Goal: Task Accomplishment & Management: Use online tool/utility

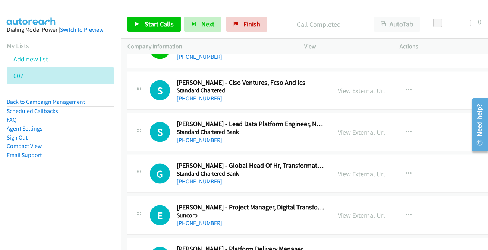
scroll to position [2204, 0]
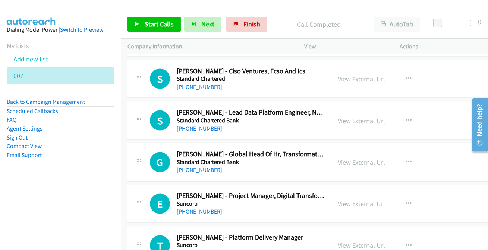
click at [248, 32] on div "Start Calls Pause Next Finish Call Completed AutoTab AutoTab 0" at bounding box center [304, 24] width 367 height 29
click at [250, 22] on span "Finish" at bounding box center [251, 24] width 17 height 9
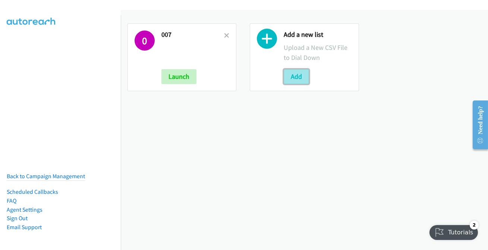
click at [294, 76] on button "Add" at bounding box center [295, 76] width 25 height 15
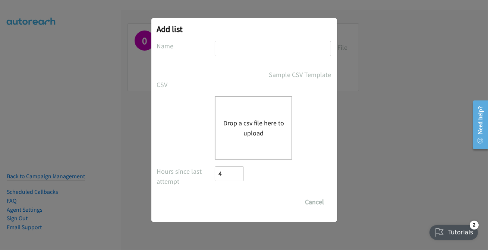
click at [267, 56] on input "text" at bounding box center [273, 48] width 116 height 15
type input "007.2"
click at [235, 130] on button "Drop a csv file here to upload" at bounding box center [253, 128] width 61 height 20
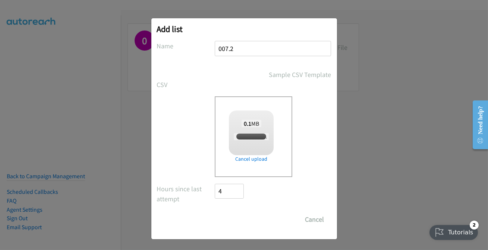
checkbox input "true"
click at [243, 222] on input "Save List" at bounding box center [234, 219] width 39 height 15
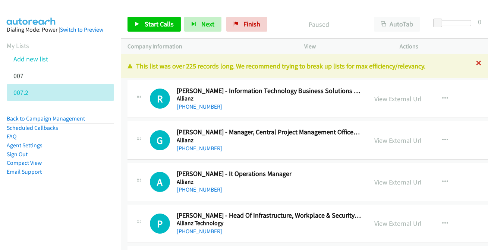
click at [476, 64] on icon at bounding box center [478, 63] width 5 height 5
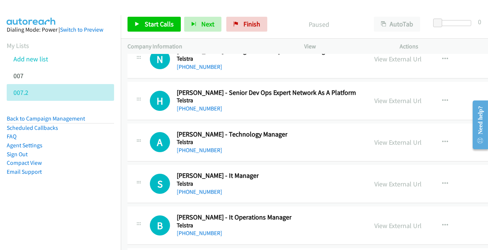
scroll to position [20573, 0]
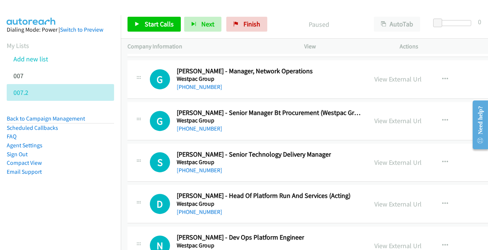
click at [201, 250] on link "[PHONE_NUMBER]" at bounding box center [199, 253] width 45 height 7
click at [196, 167] on link "[PHONE_NUMBER]" at bounding box center [199, 170] width 45 height 7
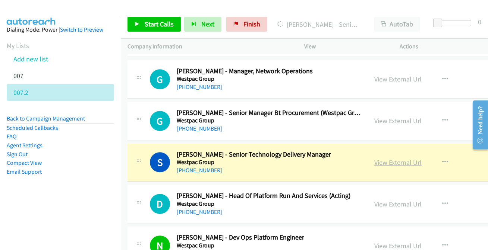
click at [391, 158] on link "View External Url" at bounding box center [397, 162] width 47 height 9
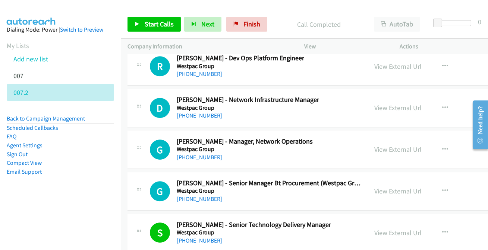
scroll to position [20505, 0]
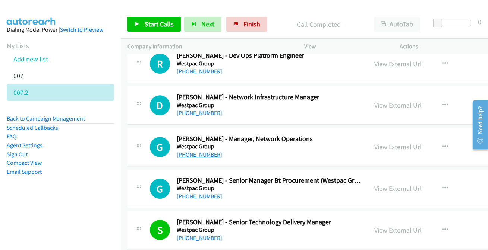
click at [205, 151] on link "[PHONE_NUMBER]" at bounding box center [199, 154] width 45 height 7
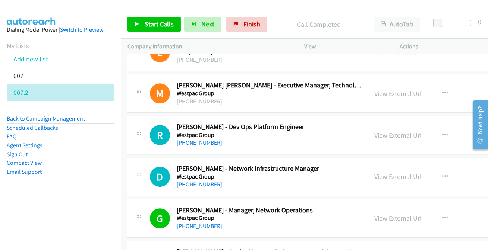
scroll to position [20403, 0]
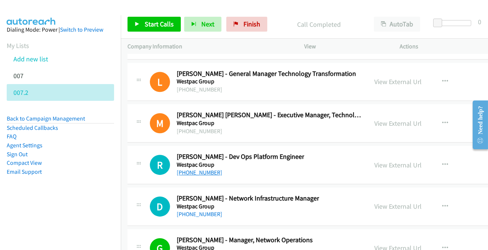
click at [197, 169] on link "[PHONE_NUMBER]" at bounding box center [199, 172] width 45 height 7
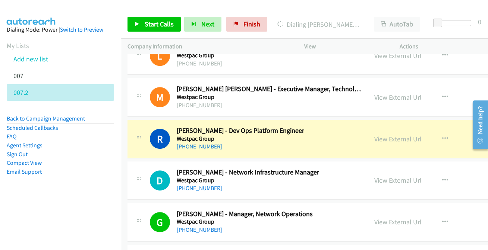
scroll to position [20437, 0]
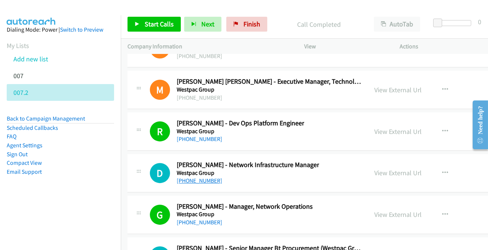
click at [192, 177] on link "[PHONE_NUMBER]" at bounding box center [199, 180] width 45 height 7
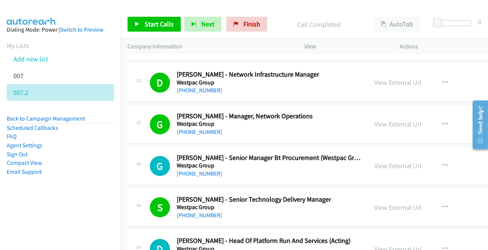
scroll to position [20573, 0]
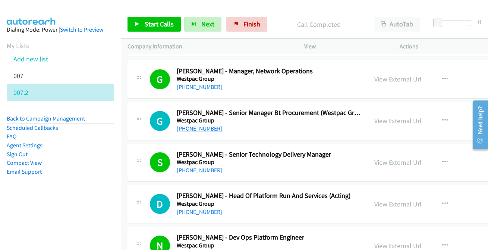
click at [188, 125] on link "[PHONE_NUMBER]" at bounding box center [199, 128] width 45 height 7
click at [199, 209] on link "[PHONE_NUMBER]" at bounding box center [199, 212] width 45 height 7
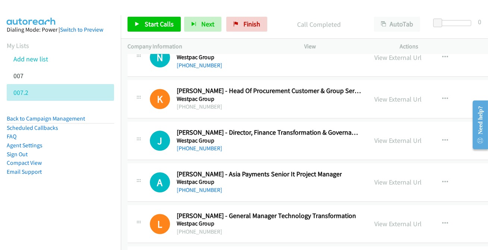
scroll to position [20234, 0]
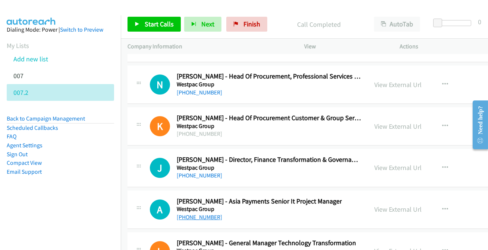
click at [205, 214] on link "[PHONE_NUMBER]" at bounding box center [199, 217] width 45 height 7
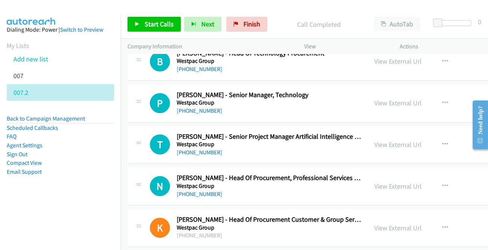
scroll to position [20098, 0]
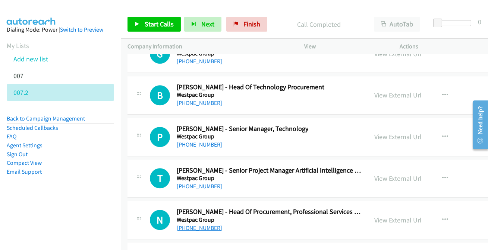
click at [202, 225] on link "[PHONE_NUMBER]" at bounding box center [199, 228] width 45 height 7
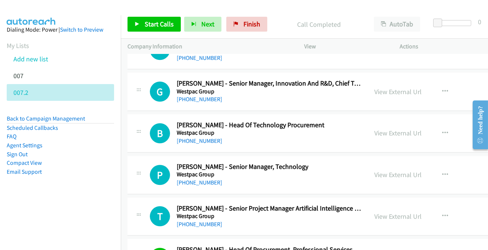
scroll to position [20064, 0]
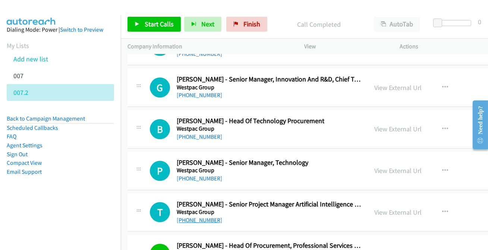
click at [188, 217] on link "[PHONE_NUMBER]" at bounding box center [199, 220] width 45 height 7
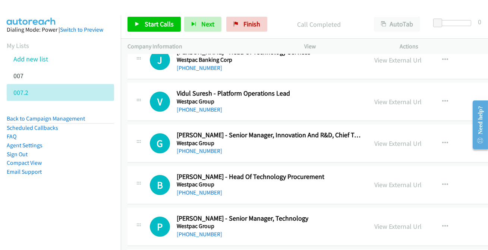
scroll to position [19997, 0]
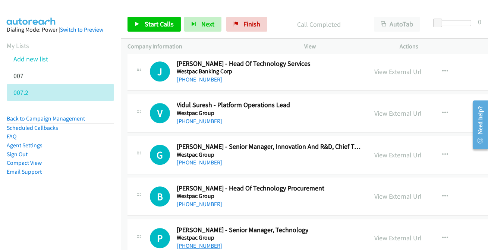
click at [212, 243] on link "[PHONE_NUMBER]" at bounding box center [199, 246] width 45 height 7
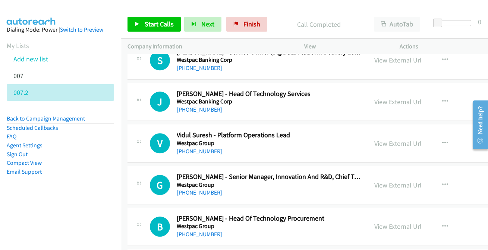
scroll to position [19963, 0]
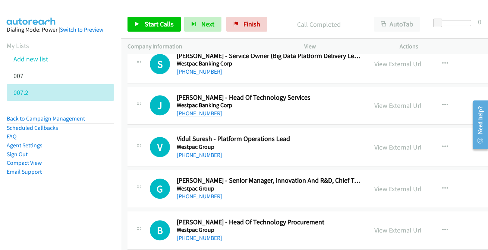
click at [192, 110] on link "[PHONE_NUMBER]" at bounding box center [199, 113] width 45 height 7
click at [182, 193] on link "[PHONE_NUMBER]" at bounding box center [199, 196] width 45 height 7
click at [200, 152] on link "[PHONE_NUMBER]" at bounding box center [199, 155] width 45 height 7
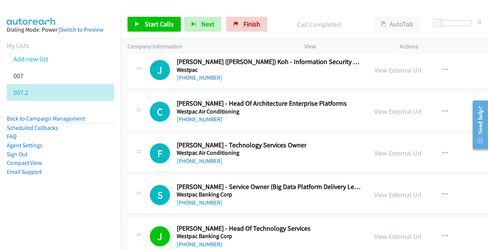
scroll to position [19794, 0]
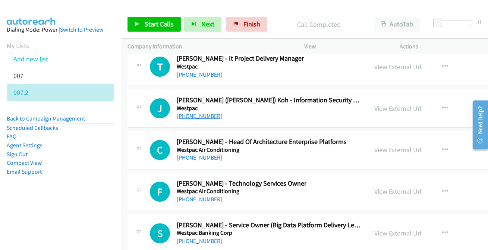
drag, startPoint x: 194, startPoint y: 92, endPoint x: 181, endPoint y: 94, distance: 12.4
click at [197, 113] on link "[PHONE_NUMBER]" at bounding box center [199, 116] width 45 height 7
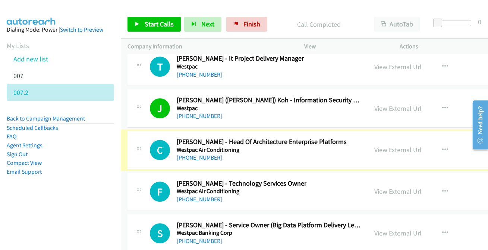
click at [191, 154] on link "[PHONE_NUMBER]" at bounding box center [199, 157] width 45 height 7
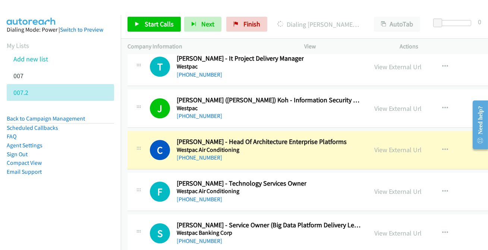
scroll to position [19828, 0]
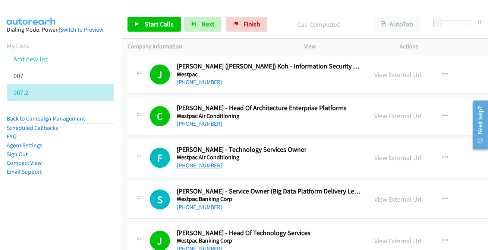
click at [191, 162] on link "[PHONE_NUMBER]" at bounding box center [199, 165] width 45 height 7
click at [197, 204] on link "[PHONE_NUMBER]" at bounding box center [199, 207] width 45 height 7
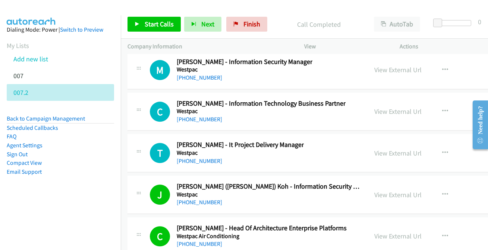
scroll to position [19692, 0]
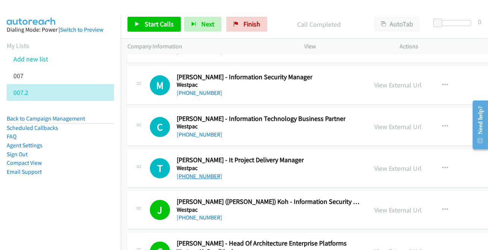
click at [190, 173] on link "[PHONE_NUMBER]" at bounding box center [199, 176] width 45 height 7
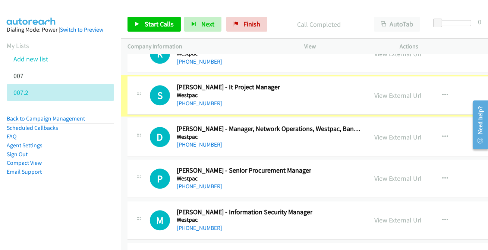
scroll to position [19557, 0]
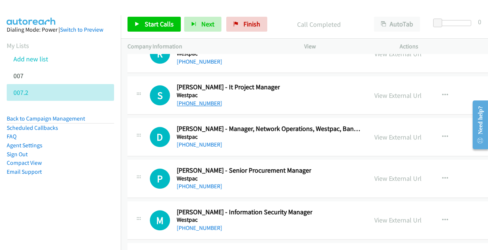
click at [190, 100] on link "[PHONE_NUMBER]" at bounding box center [199, 103] width 45 height 7
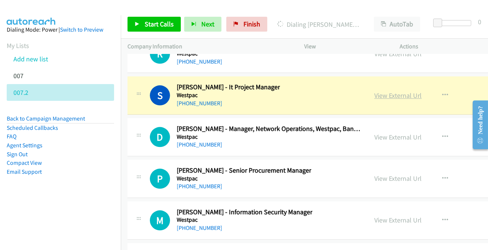
click at [382, 91] on link "View External Url" at bounding box center [397, 95] width 47 height 9
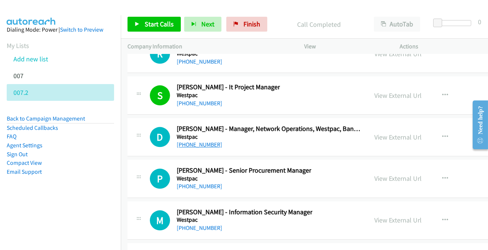
click at [197, 141] on link "[PHONE_NUMBER]" at bounding box center [199, 144] width 45 height 7
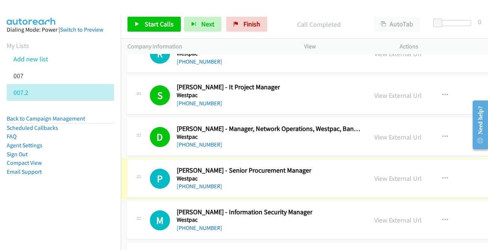
click at [205, 183] on link "[PHONE_NUMBER]" at bounding box center [199, 186] width 45 height 7
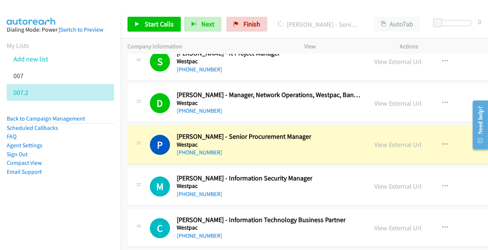
scroll to position [19624, 0]
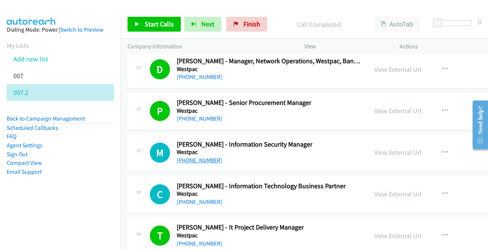
click at [191, 157] on link "[PHONE_NUMBER]" at bounding box center [199, 160] width 45 height 7
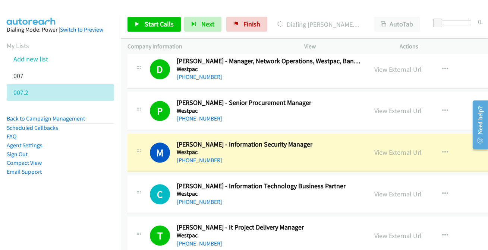
scroll to position [19658, 0]
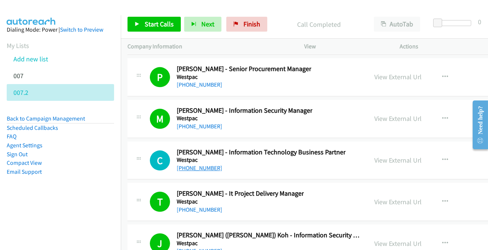
click at [199, 165] on link "[PHONE_NUMBER]" at bounding box center [199, 168] width 45 height 7
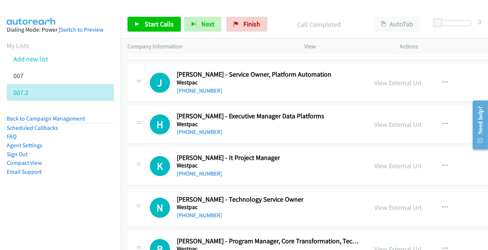
scroll to position [19353, 0]
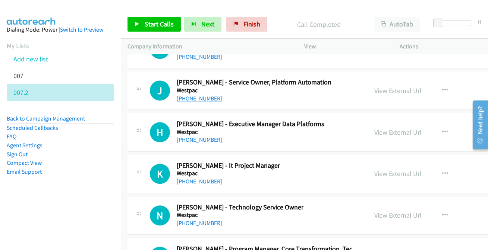
click at [194, 95] on link "[PHONE_NUMBER]" at bounding box center [199, 98] width 45 height 7
click at [199, 136] on link "[PHONE_NUMBER]" at bounding box center [199, 139] width 45 height 7
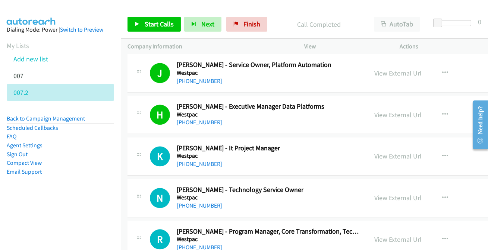
scroll to position [19387, 0]
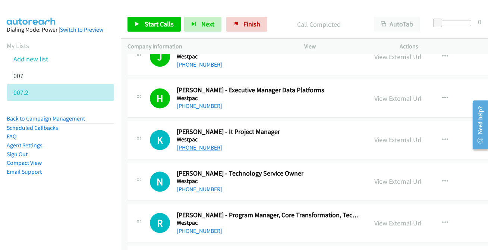
click at [196, 144] on link "[PHONE_NUMBER]" at bounding box center [199, 147] width 45 height 7
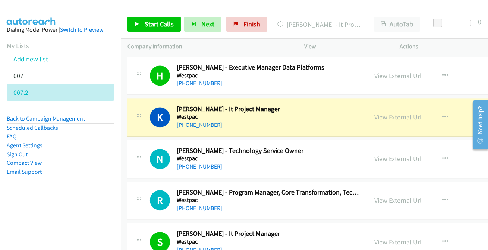
scroll to position [19421, 0]
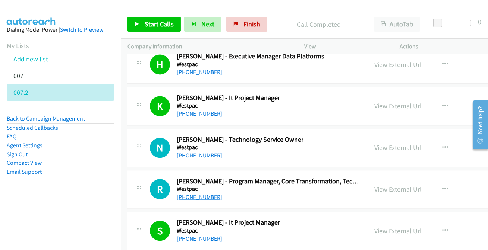
click at [199, 194] on link "[PHONE_NUMBER]" at bounding box center [199, 197] width 45 height 7
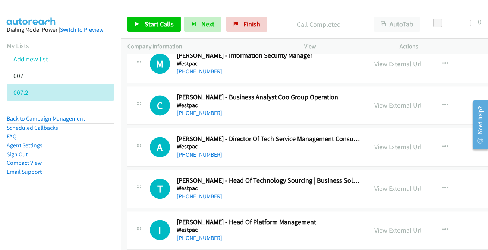
scroll to position [19184, 0]
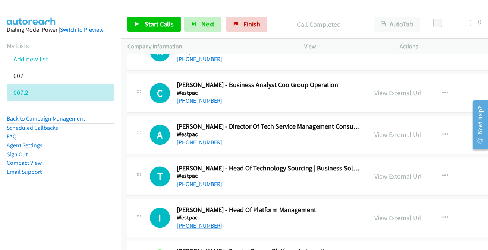
click at [194, 222] on link "[PHONE_NUMBER]" at bounding box center [199, 225] width 45 height 7
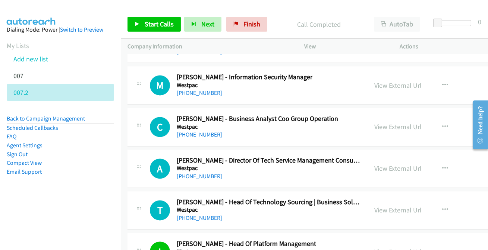
scroll to position [19116, 0]
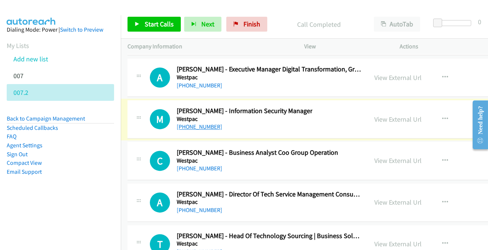
click at [205, 123] on link "[PHONE_NUMBER]" at bounding box center [199, 126] width 45 height 7
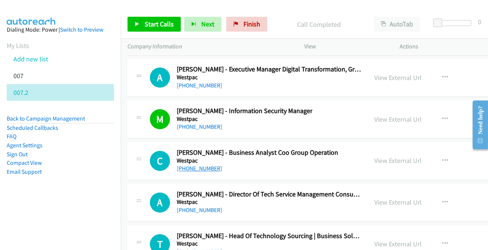
click at [196, 165] on link "[PHONE_NUMBER]" at bounding box center [199, 168] width 45 height 7
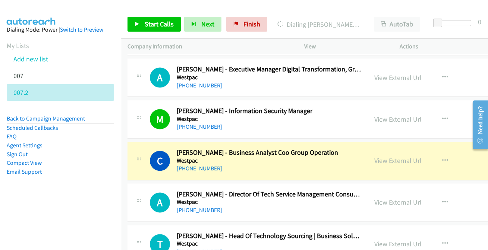
scroll to position [19150, 0]
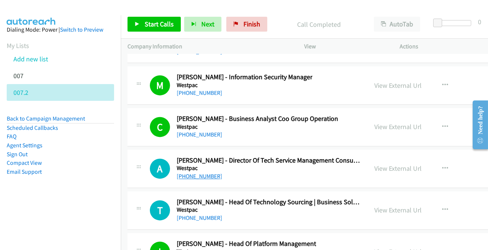
click at [201, 173] on link "[PHONE_NUMBER]" at bounding box center [199, 176] width 45 height 7
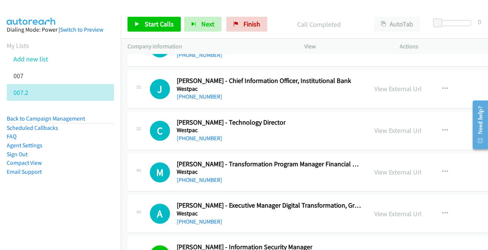
scroll to position [18947, 0]
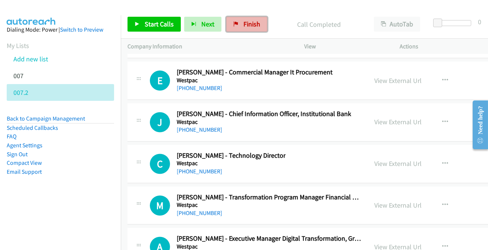
click at [252, 24] on span "Finish" at bounding box center [251, 24] width 17 height 9
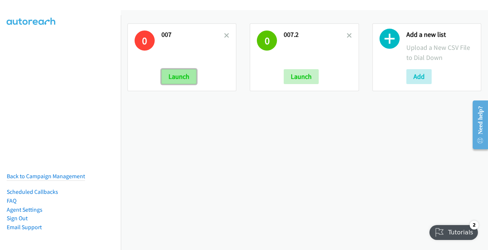
click at [183, 79] on button "Launch" at bounding box center [178, 76] width 35 height 15
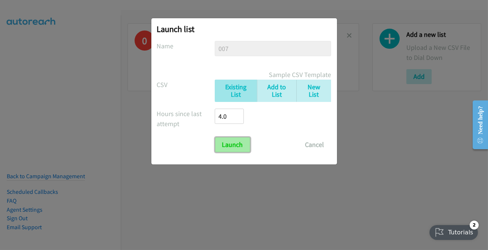
drag, startPoint x: 232, startPoint y: 142, endPoint x: 236, endPoint y: 143, distance: 3.8
click at [232, 142] on input "Launch" at bounding box center [232, 144] width 35 height 15
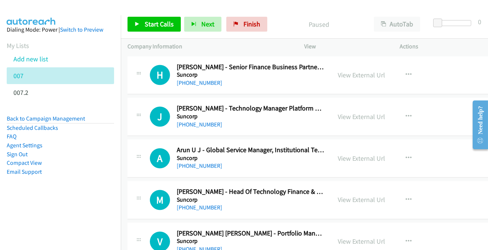
scroll to position [2912, 0]
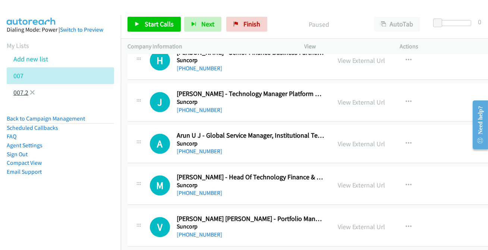
click at [23, 92] on link "007.2" at bounding box center [20, 92] width 15 height 9
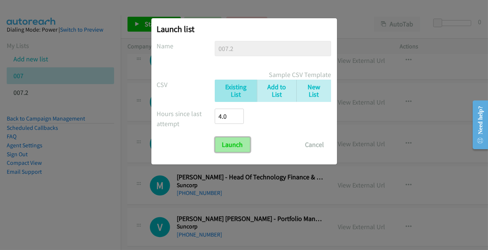
click at [229, 144] on input "Launch" at bounding box center [232, 144] width 35 height 15
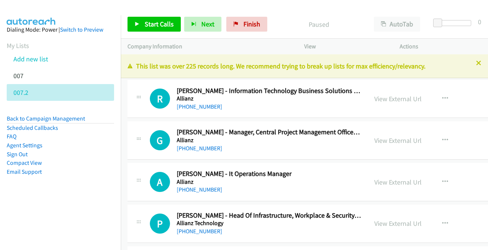
click at [476, 64] on icon at bounding box center [478, 63] width 5 height 5
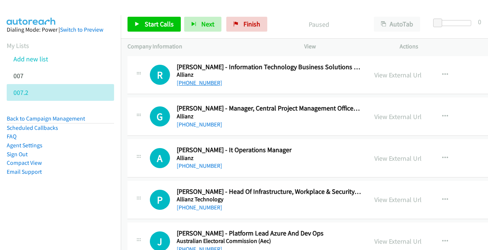
click at [188, 84] on link "[PHONE_NUMBER]" at bounding box center [199, 82] width 45 height 7
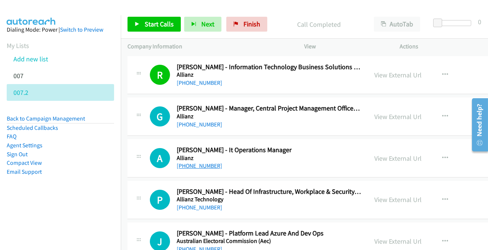
click at [202, 166] on link "[PHONE_NUMBER]" at bounding box center [199, 165] width 45 height 7
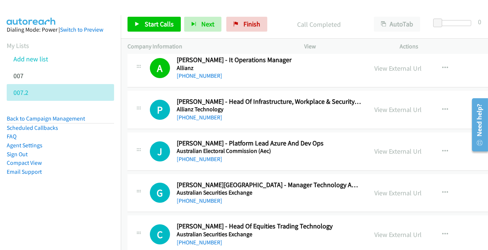
scroll to position [101, 0]
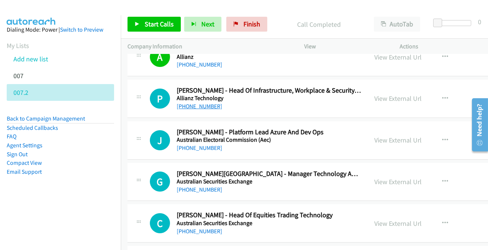
click at [196, 104] on link "[PHONE_NUMBER]" at bounding box center [199, 106] width 45 height 7
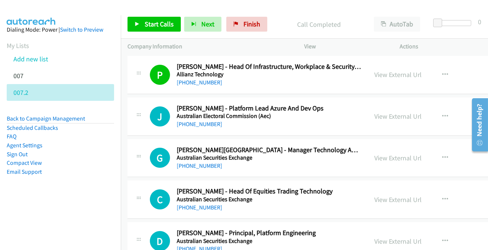
scroll to position [135, 0]
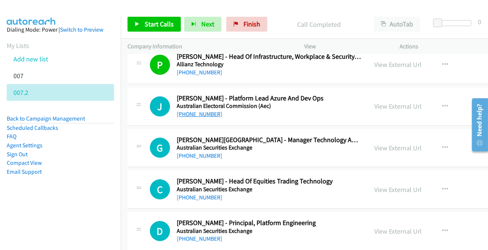
click at [200, 115] on link "[PHONE_NUMBER]" at bounding box center [199, 114] width 45 height 7
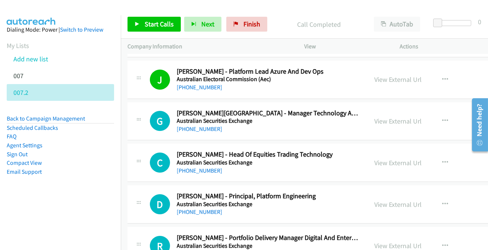
scroll to position [169, 0]
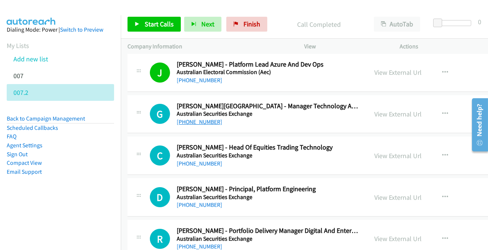
click at [195, 121] on link "[PHONE_NUMBER]" at bounding box center [199, 121] width 45 height 7
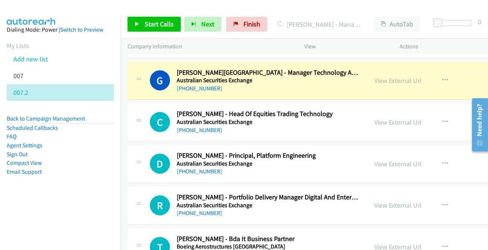
scroll to position [203, 0]
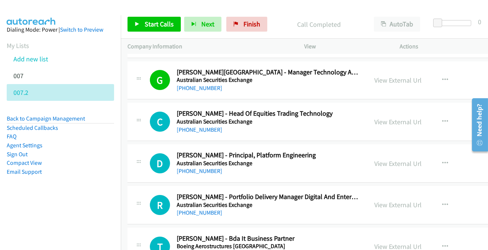
click at [200, 167] on div "[PHONE_NUMBER]" at bounding box center [269, 171] width 184 height 9
click at [199, 168] on link "[PHONE_NUMBER]" at bounding box center [199, 171] width 45 height 7
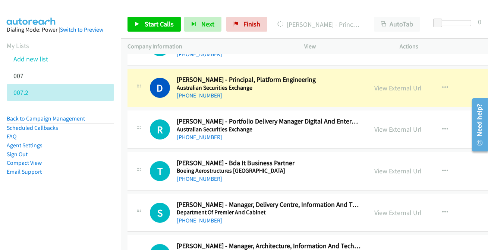
scroll to position [271, 0]
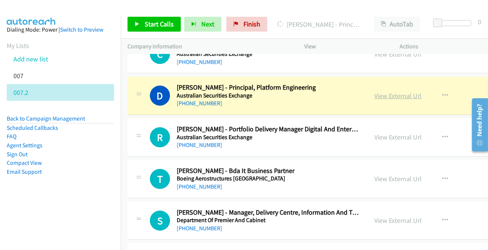
click at [395, 93] on link "View External Url" at bounding box center [397, 96] width 47 height 9
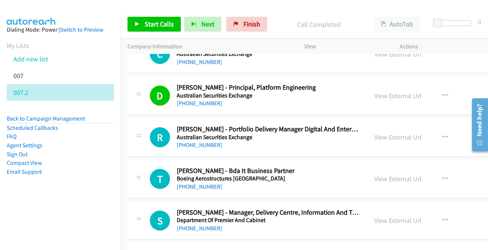
scroll to position [305, 0]
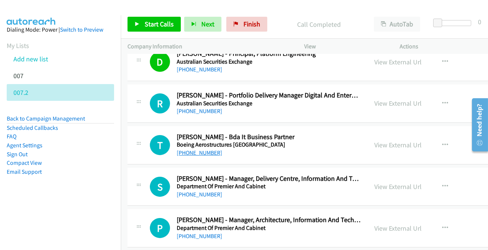
click at [197, 155] on link "[PHONE_NUMBER]" at bounding box center [199, 152] width 45 height 7
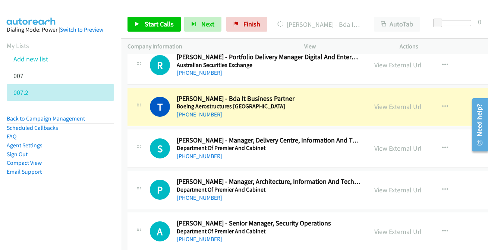
scroll to position [373, 0]
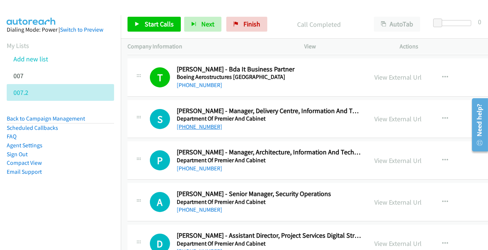
click at [207, 126] on link "[PHONE_NUMBER]" at bounding box center [199, 126] width 45 height 7
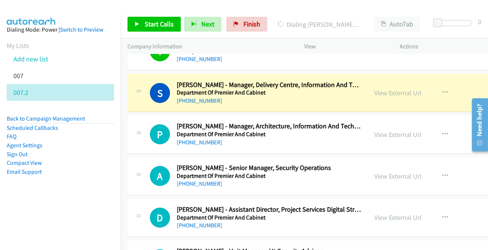
scroll to position [406, 0]
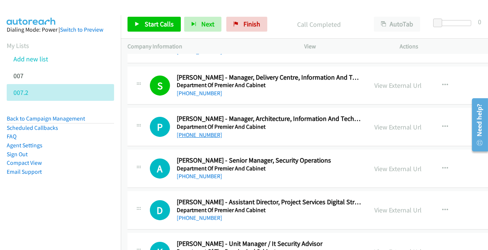
click at [200, 133] on link "[PHONE_NUMBER]" at bounding box center [199, 135] width 45 height 7
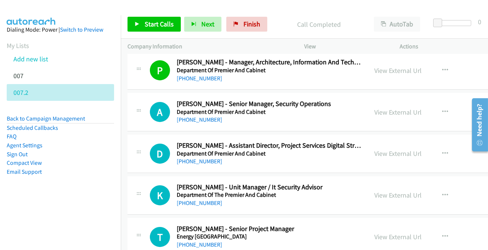
scroll to position [474, 0]
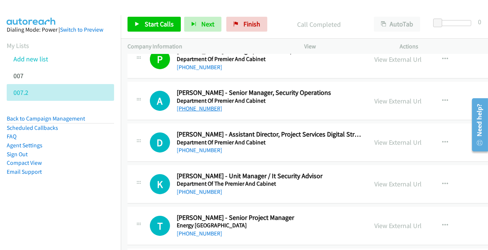
click at [209, 105] on link "[PHONE_NUMBER]" at bounding box center [199, 108] width 45 height 7
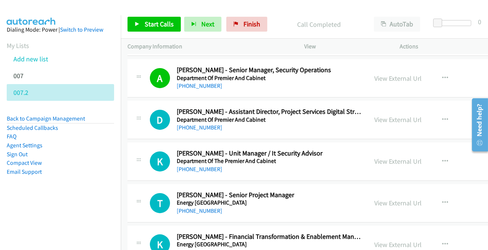
scroll to position [508, 0]
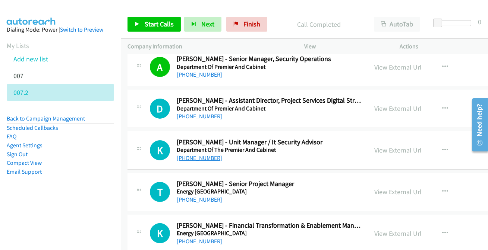
click at [193, 155] on link "[PHONE_NUMBER]" at bounding box center [199, 158] width 45 height 7
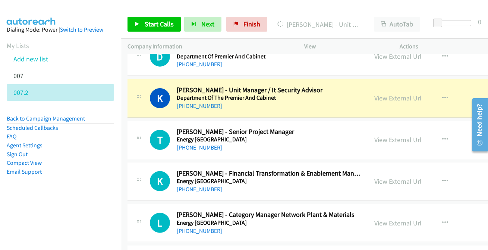
scroll to position [576, 0]
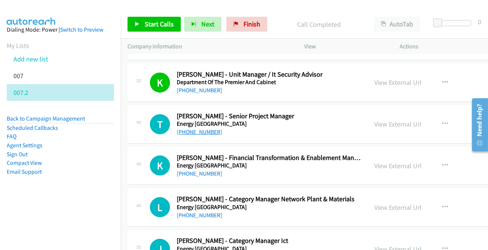
click at [187, 129] on link "[PHONE_NUMBER]" at bounding box center [199, 132] width 45 height 7
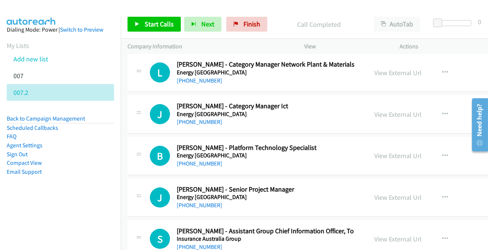
scroll to position [711, 0]
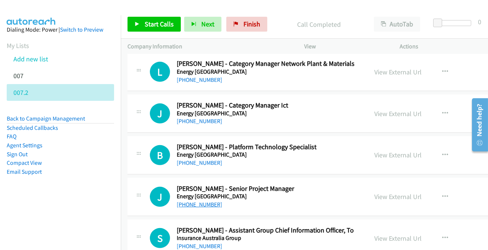
click at [193, 205] on link "[PHONE_NUMBER]" at bounding box center [199, 204] width 45 height 7
click at [200, 123] on link "[PHONE_NUMBER]" at bounding box center [199, 121] width 45 height 7
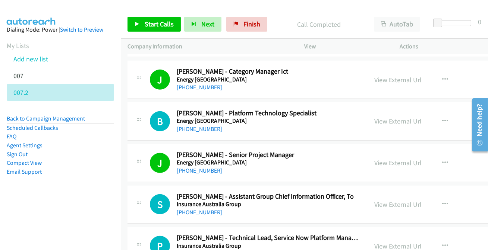
scroll to position [779, 0]
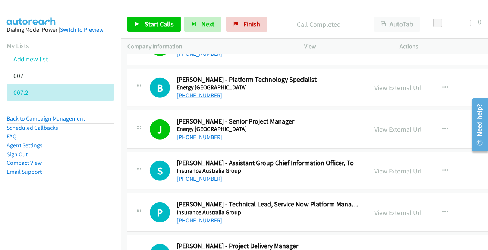
click at [187, 93] on link "[PHONE_NUMBER]" at bounding box center [199, 95] width 45 height 7
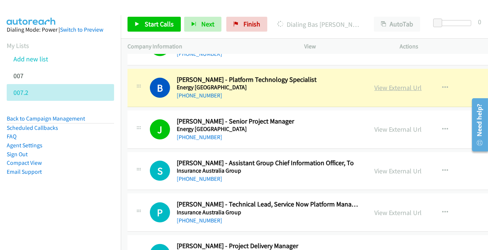
click at [385, 87] on link "View External Url" at bounding box center [397, 87] width 47 height 9
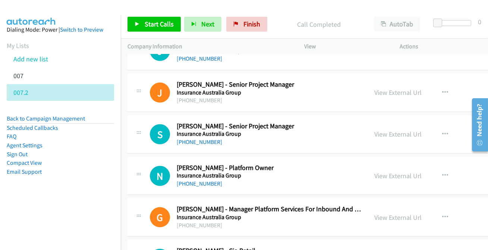
scroll to position [1016, 0]
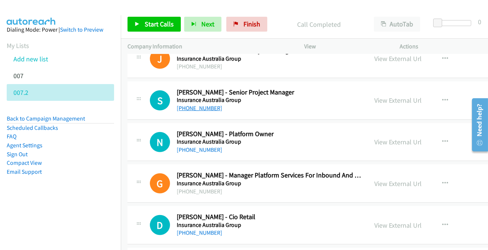
click at [191, 107] on link "[PHONE_NUMBER]" at bounding box center [199, 108] width 45 height 7
click at [206, 149] on link "[PHONE_NUMBER]" at bounding box center [199, 149] width 45 height 7
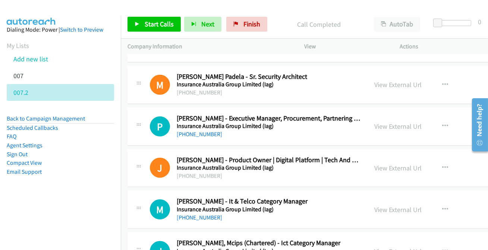
scroll to position [1253, 0]
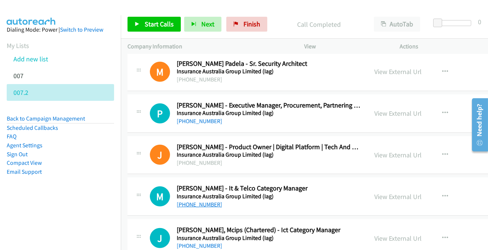
click at [205, 201] on link "[PHONE_NUMBER]" at bounding box center [199, 204] width 45 height 7
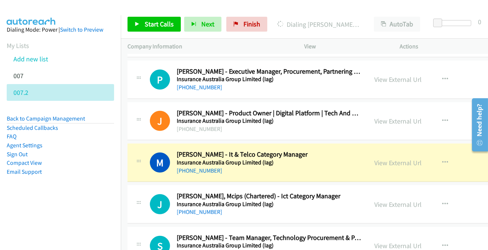
scroll to position [1321, 0]
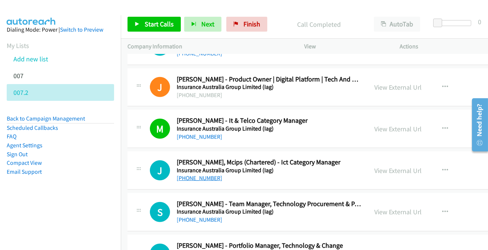
click at [204, 178] on link "[PHONE_NUMBER]" at bounding box center [199, 178] width 45 height 7
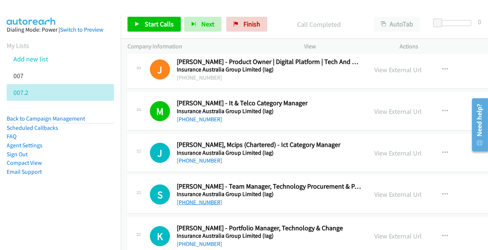
scroll to position [1388, 0]
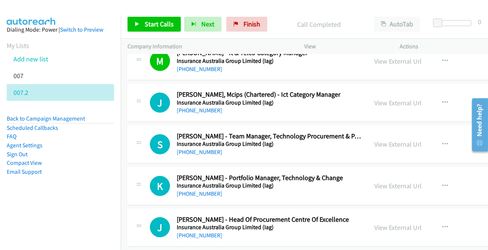
drag, startPoint x: 190, startPoint y: 108, endPoint x: 201, endPoint y: 126, distance: 21.3
click at [202, 110] on link "[PHONE_NUMBER]" at bounding box center [199, 110] width 45 height 7
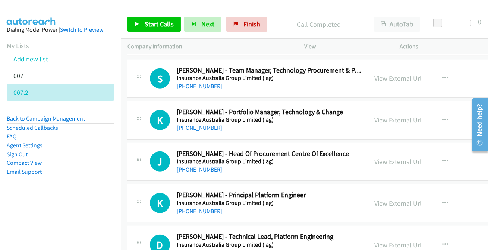
scroll to position [1456, 0]
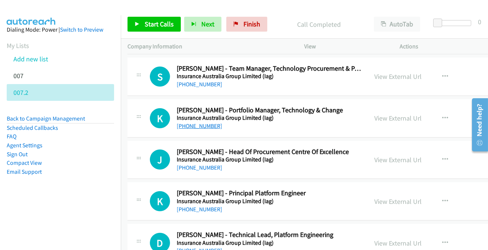
click at [194, 127] on link "[PHONE_NUMBER]" at bounding box center [199, 126] width 45 height 7
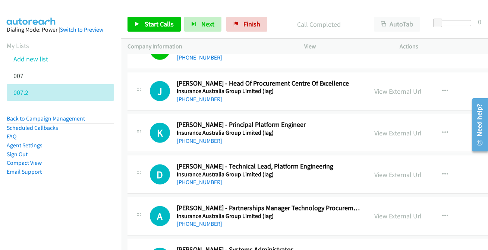
scroll to position [1558, 0]
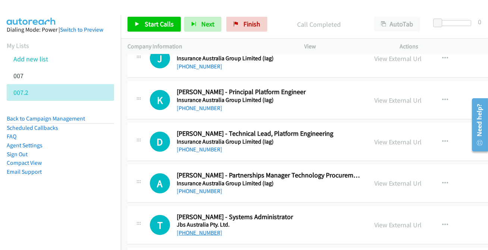
click at [202, 232] on link "[PHONE_NUMBER]" at bounding box center [199, 232] width 45 height 7
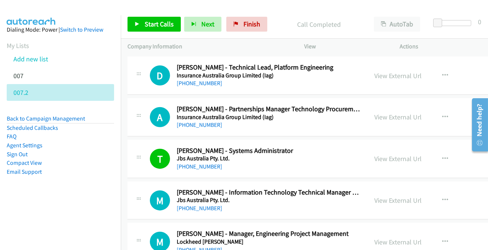
scroll to position [1625, 0]
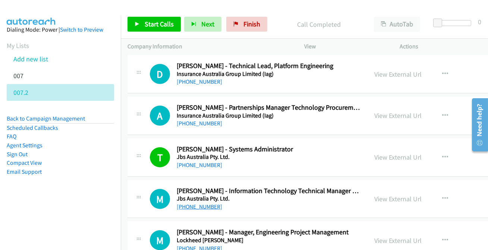
click at [204, 203] on link "[PHONE_NUMBER]" at bounding box center [199, 206] width 45 height 7
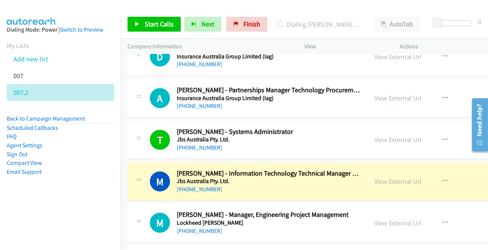
scroll to position [1659, 0]
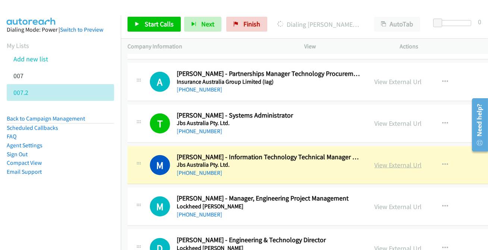
click at [389, 162] on link "View External Url" at bounding box center [397, 165] width 47 height 9
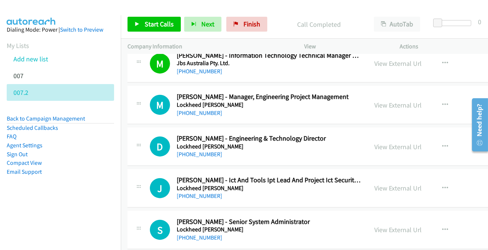
scroll to position [1795, 0]
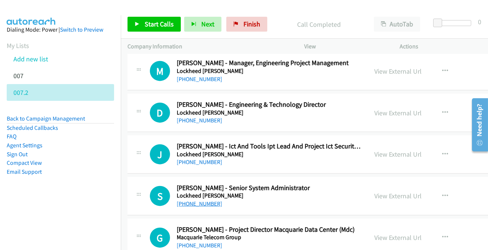
click at [196, 203] on link "[PHONE_NUMBER]" at bounding box center [199, 203] width 45 height 7
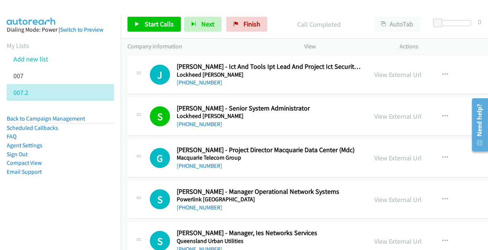
scroll to position [1863, 0]
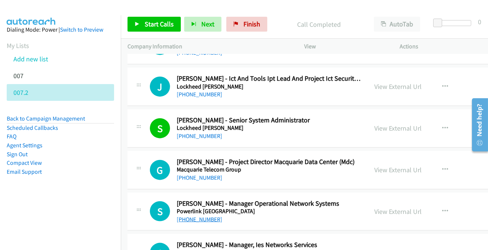
click at [199, 216] on link "[PHONE_NUMBER]" at bounding box center [199, 219] width 45 height 7
click at [200, 175] on link "[PHONE_NUMBER]" at bounding box center [199, 177] width 45 height 7
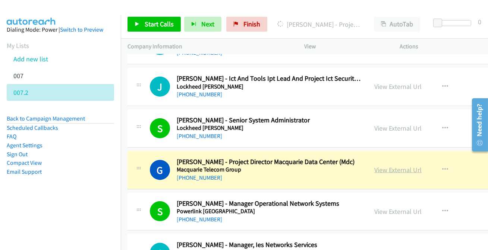
click at [397, 168] on link "View External Url" at bounding box center [397, 170] width 47 height 9
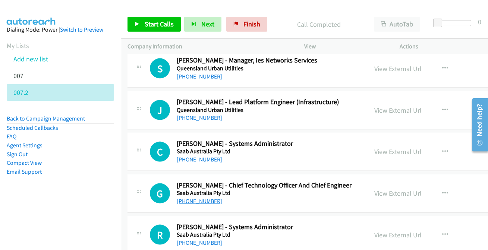
scroll to position [2066, 0]
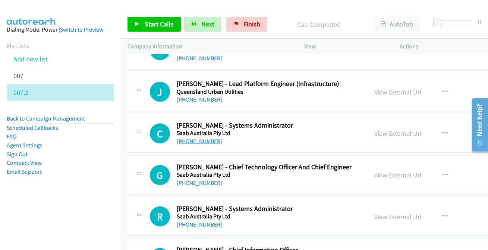
click at [197, 138] on link "[PHONE_NUMBER]" at bounding box center [199, 141] width 45 height 7
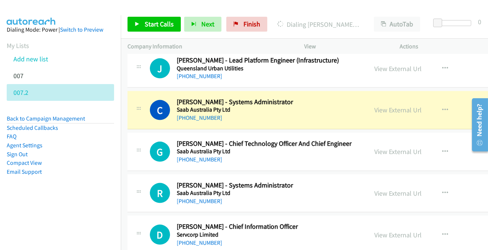
scroll to position [2100, 0]
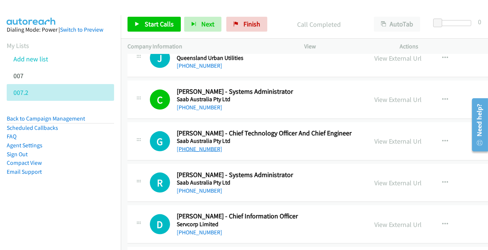
click at [202, 148] on link "[PHONE_NUMBER]" at bounding box center [199, 149] width 45 height 7
click at [202, 147] on link "[PHONE_NUMBER]" at bounding box center [199, 149] width 45 height 7
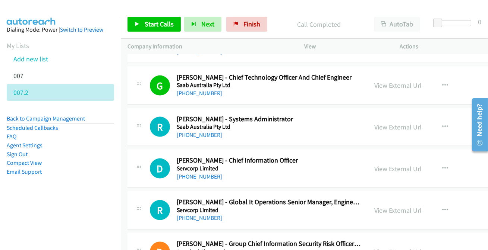
scroll to position [2167, 0]
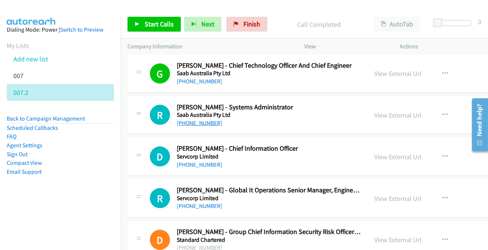
click at [210, 120] on link "[PHONE_NUMBER]" at bounding box center [199, 123] width 45 height 7
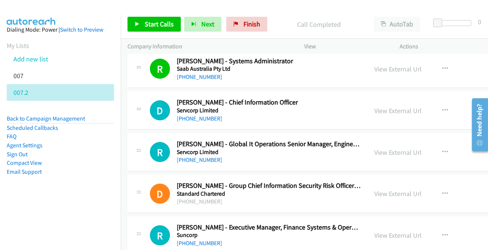
scroll to position [2235, 0]
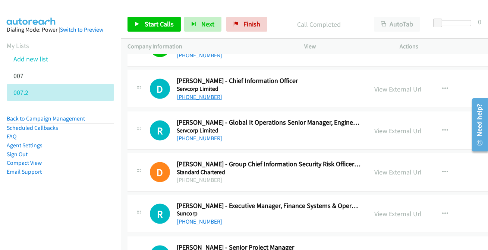
click at [191, 94] on link "[PHONE_NUMBER]" at bounding box center [199, 97] width 45 height 7
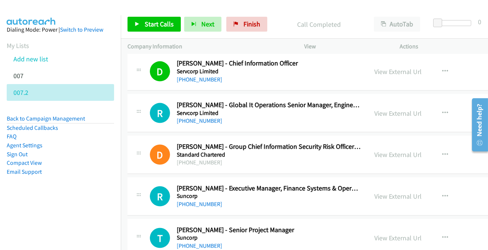
scroll to position [2269, 0]
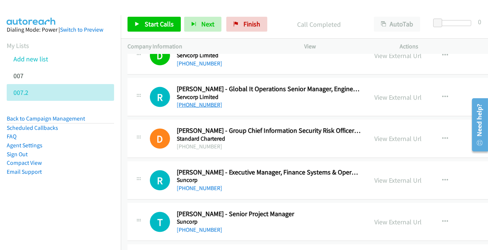
click at [197, 101] on link "[PHONE_NUMBER]" at bounding box center [199, 104] width 45 height 7
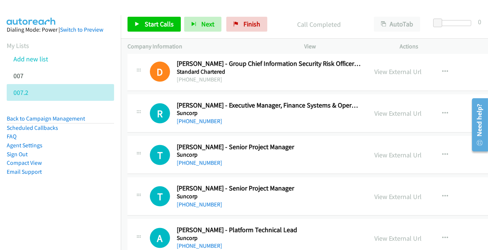
scroll to position [2337, 0]
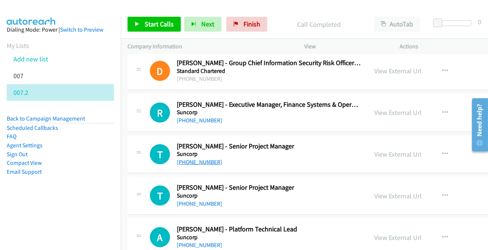
click at [194, 159] on link "[PHONE_NUMBER]" at bounding box center [199, 162] width 45 height 7
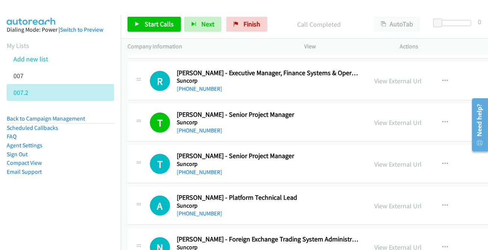
scroll to position [2404, 0]
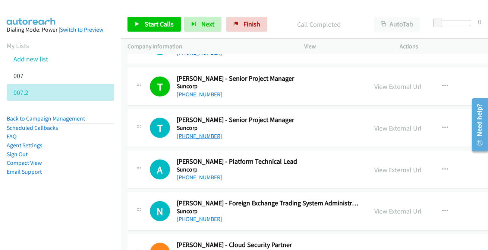
click at [210, 133] on link "[PHONE_NUMBER]" at bounding box center [199, 136] width 45 height 7
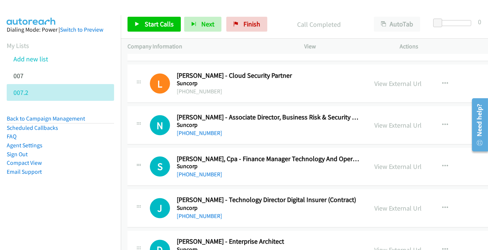
scroll to position [2608, 0]
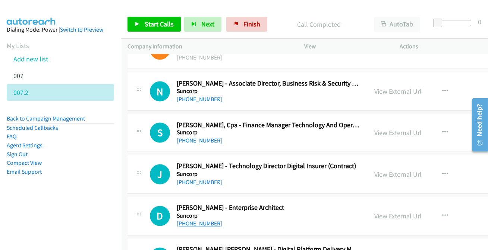
click at [190, 221] on link "[PHONE_NUMBER]" at bounding box center [199, 224] width 45 height 7
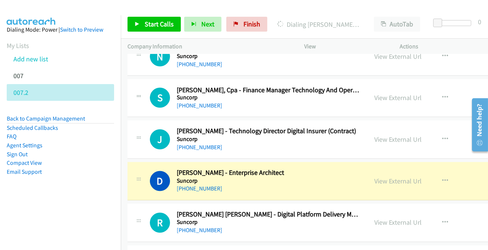
scroll to position [2675, 0]
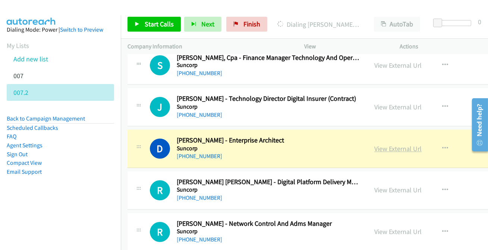
click at [387, 145] on link "View External Url" at bounding box center [397, 149] width 47 height 9
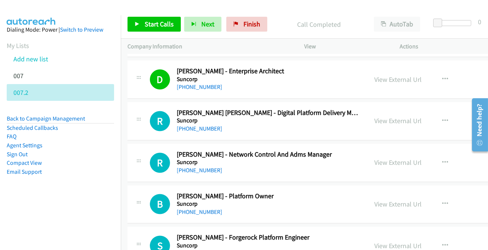
scroll to position [2743, 0]
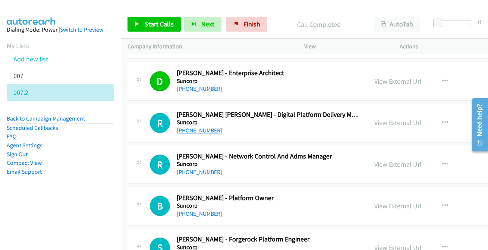
click at [194, 128] on link "[PHONE_NUMBER]" at bounding box center [199, 130] width 45 height 7
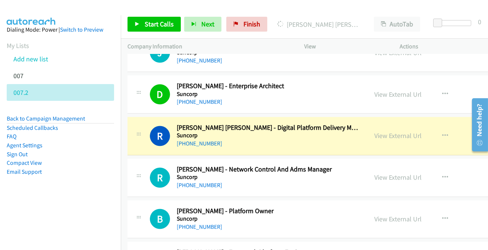
scroll to position [2709, 0]
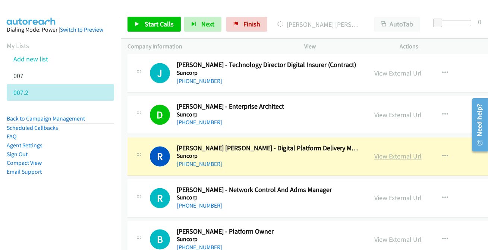
click at [388, 152] on link "View External Url" at bounding box center [397, 156] width 47 height 9
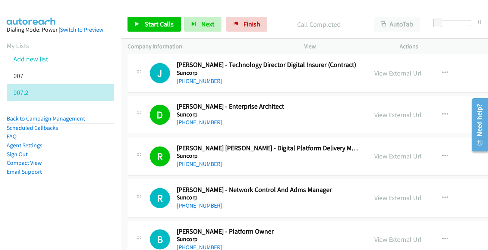
scroll to position [2777, 0]
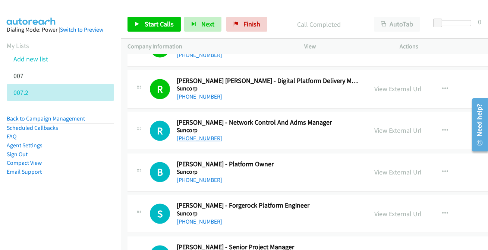
click at [205, 135] on link "[PHONE_NUMBER]" at bounding box center [199, 138] width 45 height 7
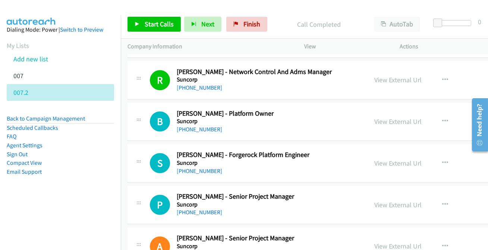
scroll to position [2845, 0]
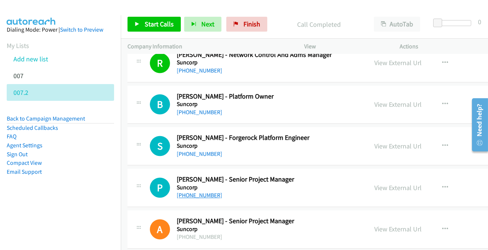
click at [192, 192] on link "[PHONE_NUMBER]" at bounding box center [199, 195] width 45 height 7
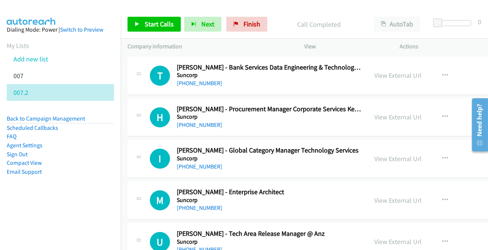
scroll to position [3048, 0]
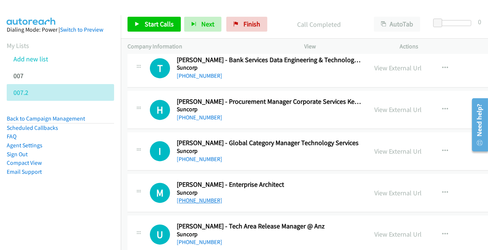
click at [200, 197] on link "[PHONE_NUMBER]" at bounding box center [199, 200] width 45 height 7
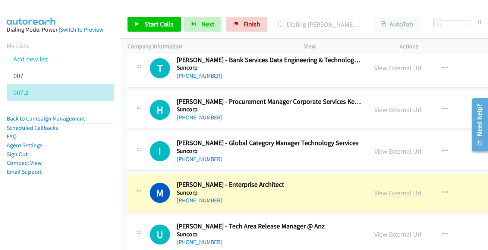
click at [397, 189] on link "View External Url" at bounding box center [397, 193] width 47 height 9
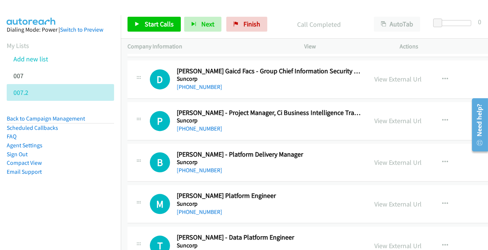
scroll to position [3251, 0]
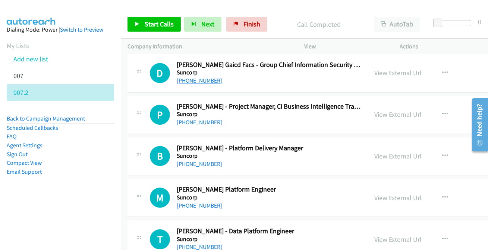
click at [190, 77] on link "[PHONE_NUMBER]" at bounding box center [199, 80] width 45 height 7
click at [207, 119] on link "[PHONE_NUMBER]" at bounding box center [199, 122] width 45 height 7
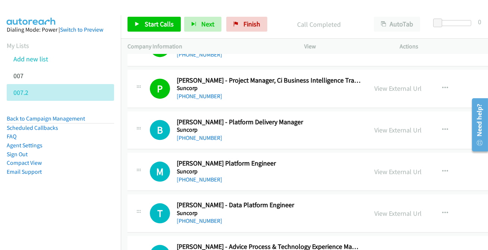
scroll to position [3285, 0]
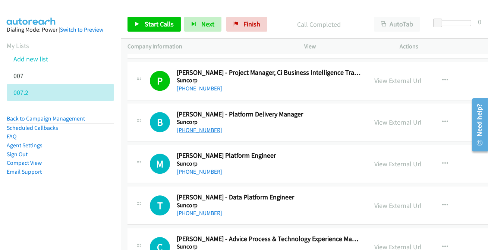
click at [188, 127] on link "[PHONE_NUMBER]" at bounding box center [199, 130] width 45 height 7
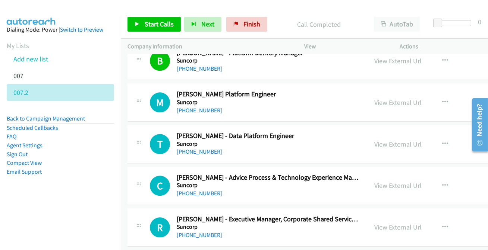
scroll to position [3353, 0]
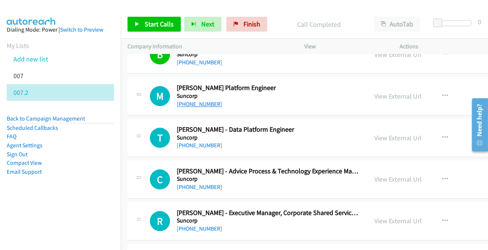
click at [195, 101] on link "[PHONE_NUMBER]" at bounding box center [199, 104] width 45 height 7
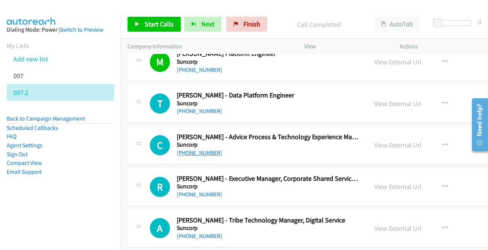
scroll to position [3420, 0]
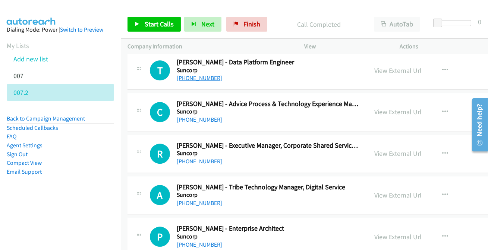
click at [203, 75] on link "[PHONE_NUMBER]" at bounding box center [199, 78] width 45 height 7
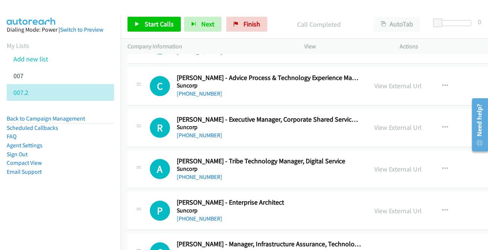
scroll to position [3454, 0]
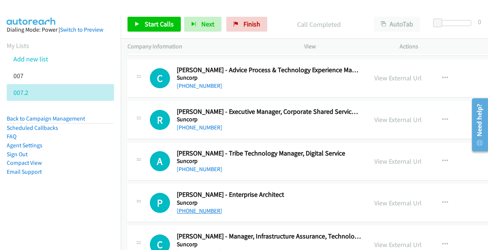
click at [190, 207] on link "[PHONE_NUMBER]" at bounding box center [199, 210] width 45 height 7
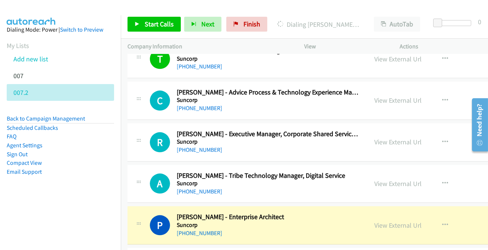
scroll to position [3420, 0]
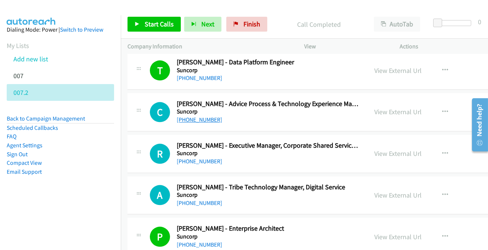
click at [205, 116] on link "[PHONE_NUMBER]" at bounding box center [199, 119] width 45 height 7
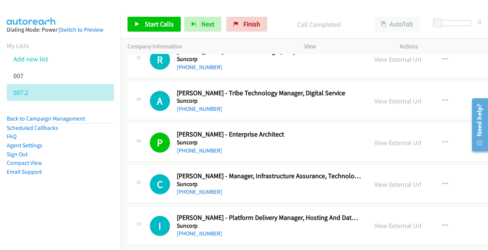
scroll to position [3522, 0]
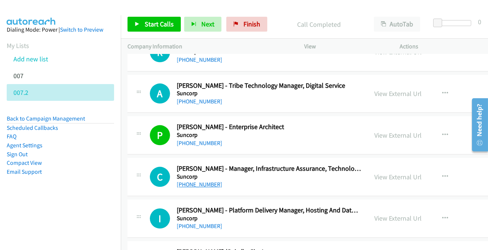
click at [204, 181] on link "[PHONE_NUMBER]" at bounding box center [199, 184] width 45 height 7
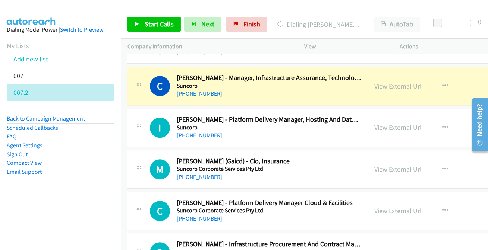
scroll to position [3624, 0]
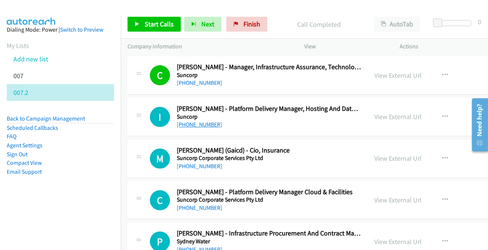
click at [205, 122] on link "[PHONE_NUMBER]" at bounding box center [199, 124] width 45 height 7
click at [206, 121] on link "[PHONE_NUMBER]" at bounding box center [199, 124] width 45 height 7
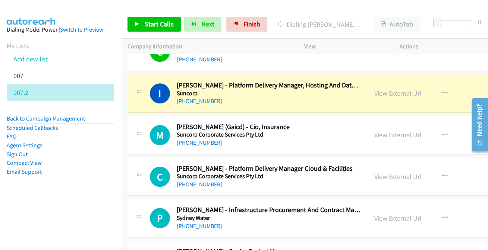
scroll to position [3657, 0]
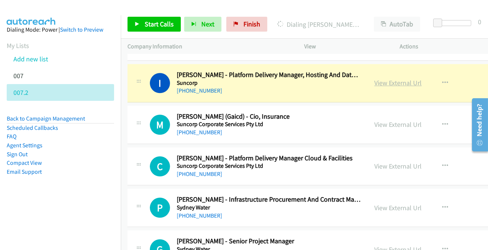
click at [403, 79] on link "View External Url" at bounding box center [397, 83] width 47 height 9
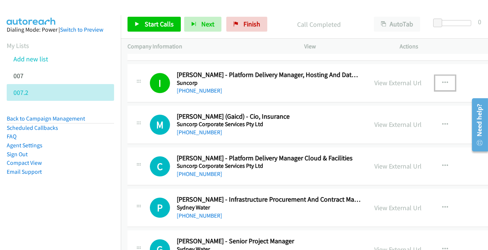
drag, startPoint x: 442, startPoint y: 76, endPoint x: 433, endPoint y: 85, distance: 12.9
click at [442, 76] on button "button" at bounding box center [445, 83] width 20 height 15
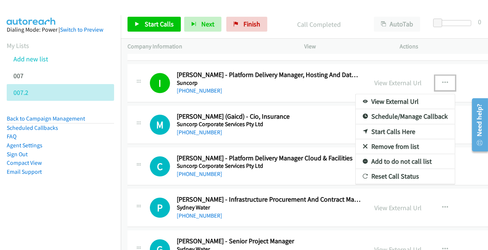
click at [393, 156] on link "Add to do not call list" at bounding box center [404, 161] width 99 height 15
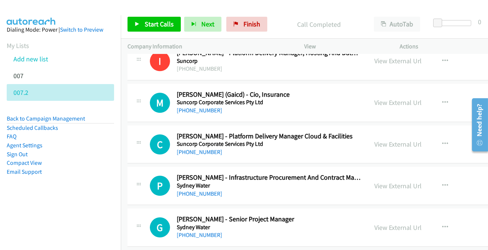
scroll to position [3691, 0]
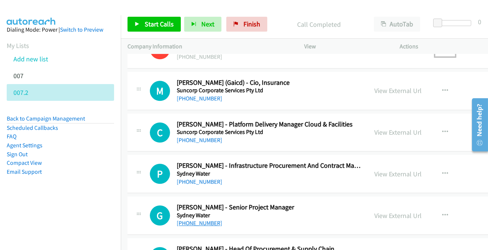
click at [199, 220] on link "[PHONE_NUMBER]" at bounding box center [199, 223] width 45 height 7
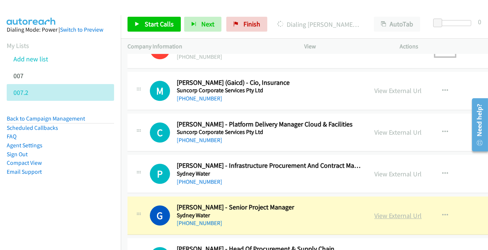
click at [386, 212] on link "View External Url" at bounding box center [397, 216] width 47 height 9
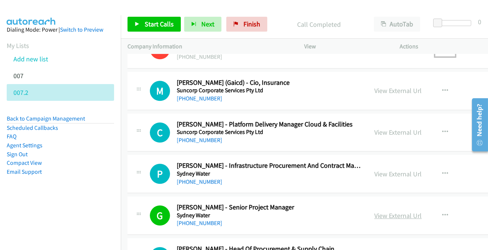
click at [399, 212] on link "View External Url" at bounding box center [397, 216] width 47 height 9
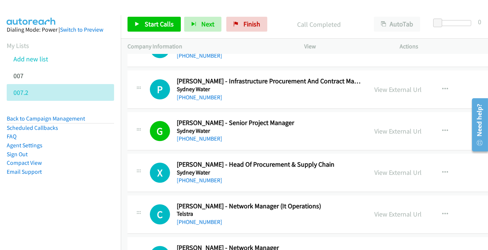
scroll to position [3793, 0]
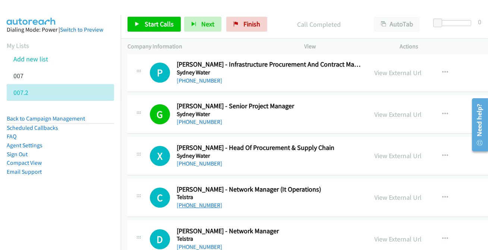
click at [194, 202] on link "[PHONE_NUMBER]" at bounding box center [199, 205] width 45 height 7
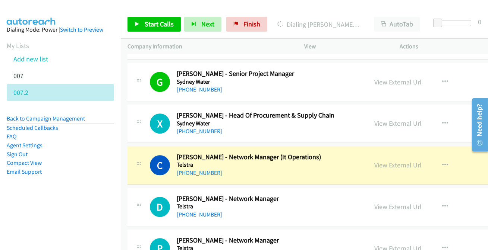
scroll to position [3827, 0]
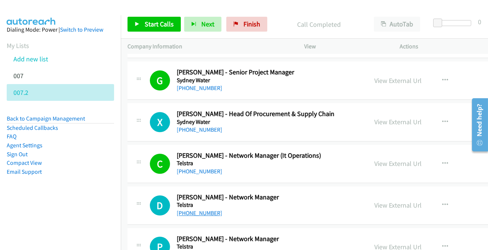
click at [202, 210] on link "[PHONE_NUMBER]" at bounding box center [199, 213] width 45 height 7
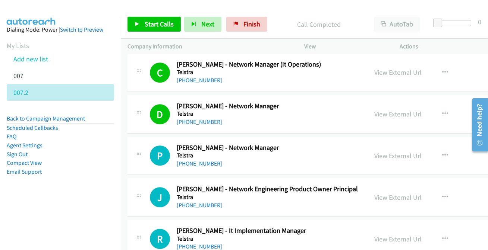
scroll to position [3928, 0]
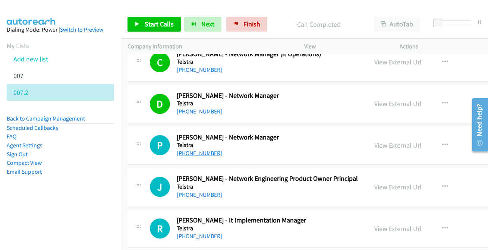
click at [200, 150] on link "[PHONE_NUMBER]" at bounding box center [199, 153] width 45 height 7
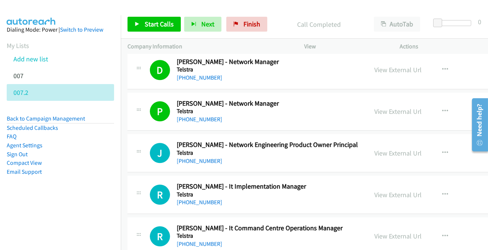
scroll to position [3996, 0]
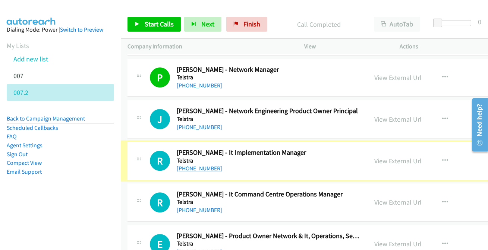
click at [193, 165] on link "[PHONE_NUMBER]" at bounding box center [199, 168] width 45 height 7
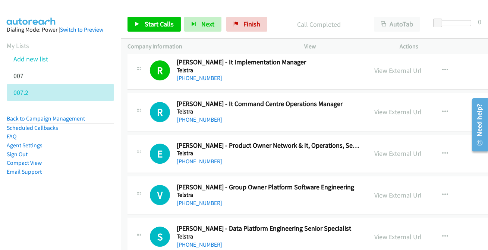
scroll to position [4098, 0]
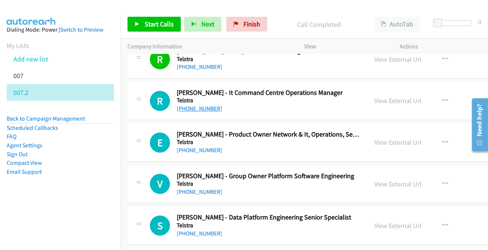
click at [198, 105] on link "[PHONE_NUMBER]" at bounding box center [199, 108] width 45 height 7
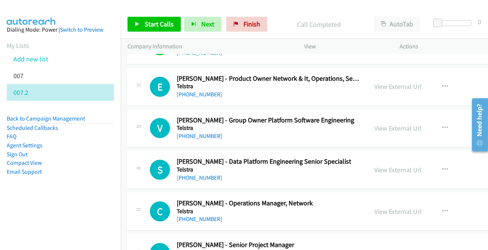
scroll to position [4165, 0]
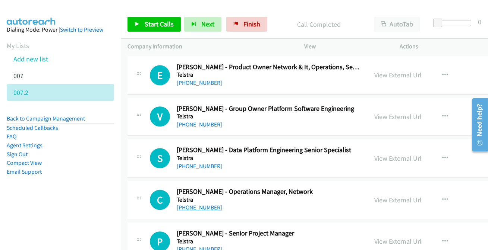
click at [192, 204] on link "[PHONE_NUMBER]" at bounding box center [199, 207] width 45 height 7
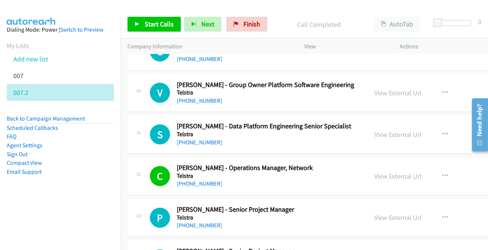
scroll to position [4199, 0]
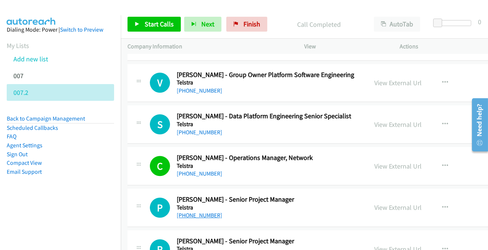
click at [190, 212] on link "[PHONE_NUMBER]" at bounding box center [199, 215] width 45 height 7
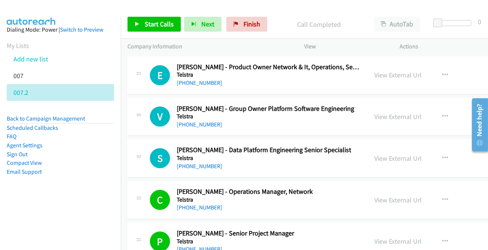
scroll to position [4131, 0]
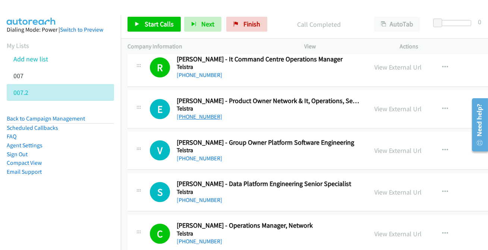
click at [192, 113] on link "[PHONE_NUMBER]" at bounding box center [199, 116] width 45 height 7
click at [201, 197] on link "[PHONE_NUMBER]" at bounding box center [199, 200] width 45 height 7
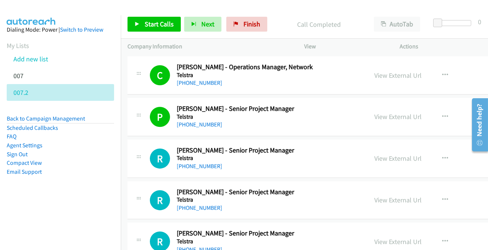
scroll to position [4301, 0]
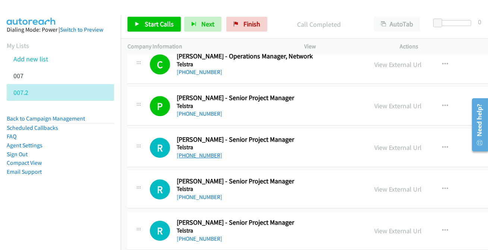
click at [190, 152] on link "[PHONE_NUMBER]" at bounding box center [199, 155] width 45 height 7
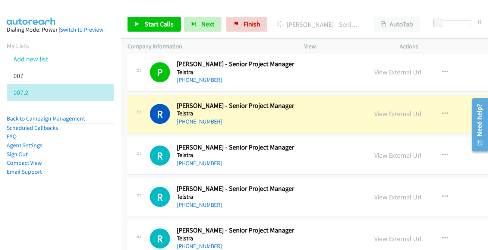
scroll to position [4369, 0]
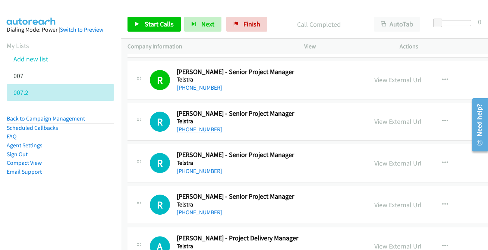
click at [204, 126] on link "[PHONE_NUMBER]" at bounding box center [199, 129] width 45 height 7
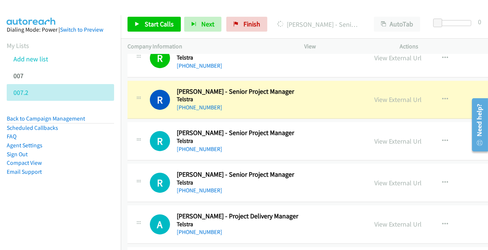
scroll to position [4403, 0]
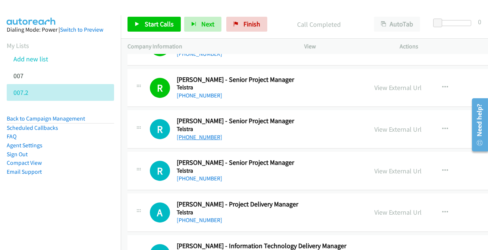
click at [193, 134] on link "[PHONE_NUMBER]" at bounding box center [199, 137] width 45 height 7
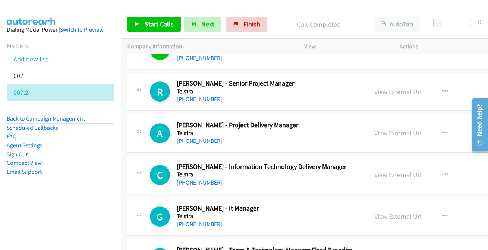
scroll to position [4470, 0]
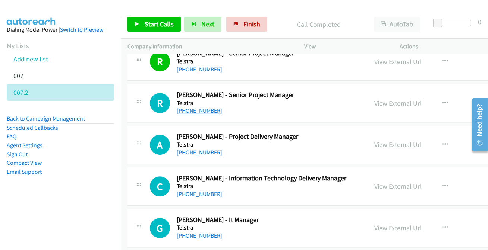
click at [196, 107] on link "[PHONE_NUMBER]" at bounding box center [199, 110] width 45 height 7
click at [201, 149] on link "[PHONE_NUMBER]" at bounding box center [199, 152] width 45 height 7
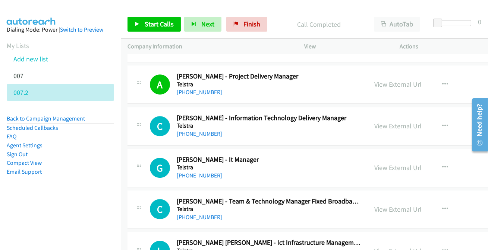
scroll to position [4538, 0]
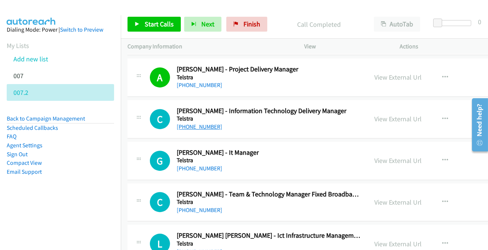
click at [205, 123] on link "[PHONE_NUMBER]" at bounding box center [199, 126] width 45 height 7
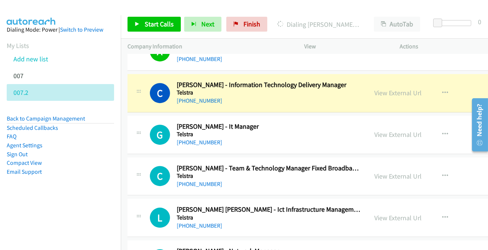
scroll to position [4572, 0]
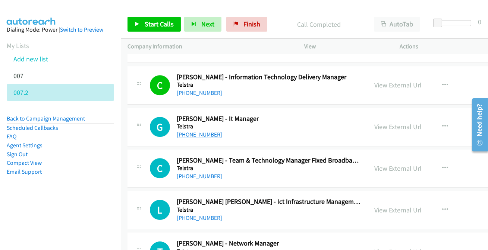
click at [203, 131] on link "[PHONE_NUMBER]" at bounding box center [199, 134] width 45 height 7
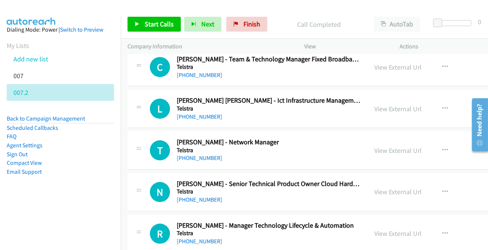
scroll to position [4673, 0]
click at [213, 154] on link "[PHONE_NUMBER]" at bounding box center [199, 157] width 45 height 7
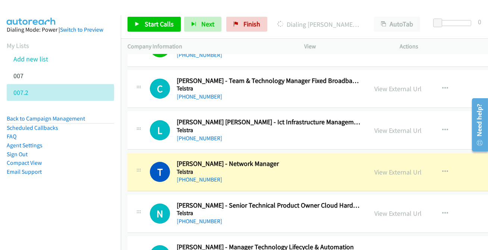
scroll to position [4639, 0]
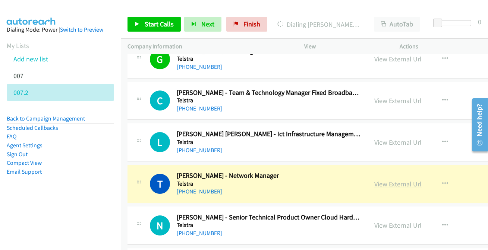
click at [380, 180] on link "View External Url" at bounding box center [397, 184] width 47 height 9
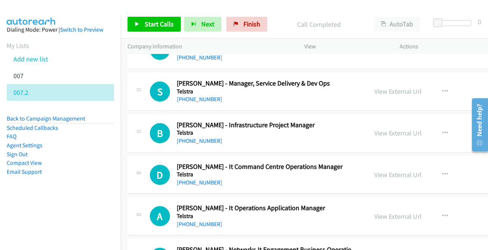
scroll to position [5012, 0]
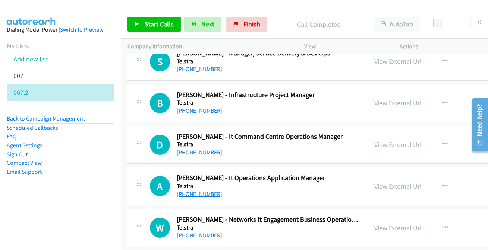
click at [204, 191] on link "[PHONE_NUMBER]" at bounding box center [199, 194] width 45 height 7
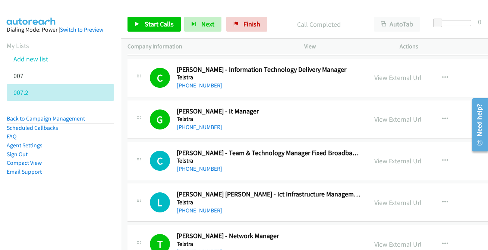
scroll to position [4606, 0]
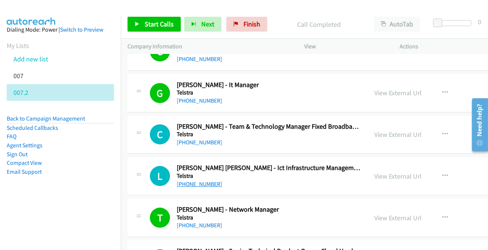
click at [190, 181] on link "[PHONE_NUMBER]" at bounding box center [199, 184] width 45 height 7
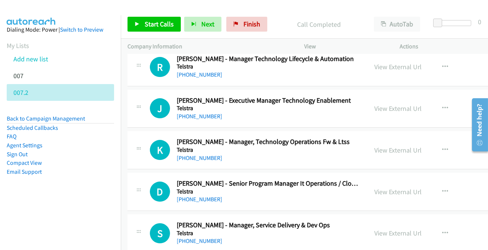
scroll to position [4843, 0]
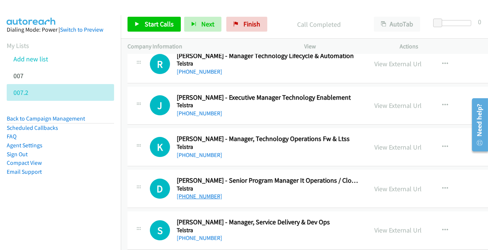
click at [193, 193] on link "[PHONE_NUMBER]" at bounding box center [199, 196] width 45 height 7
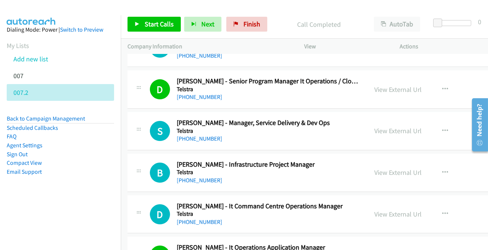
scroll to position [4944, 0]
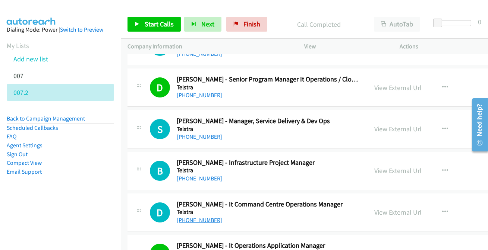
click at [203, 217] on link "[PHONE_NUMBER]" at bounding box center [199, 220] width 45 height 7
click at [190, 175] on link "[PHONE_NUMBER]" at bounding box center [199, 178] width 45 height 7
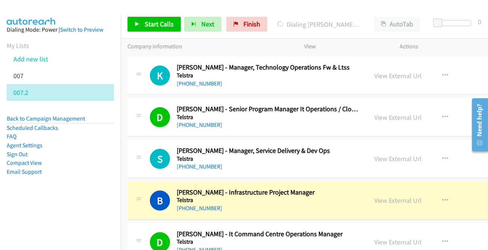
scroll to position [4910, 0]
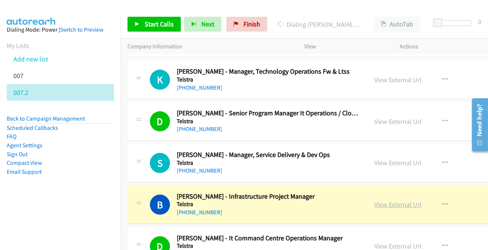
click at [387, 200] on link "View External Url" at bounding box center [397, 204] width 47 height 9
